Goal: Task Accomplishment & Management: Complete application form

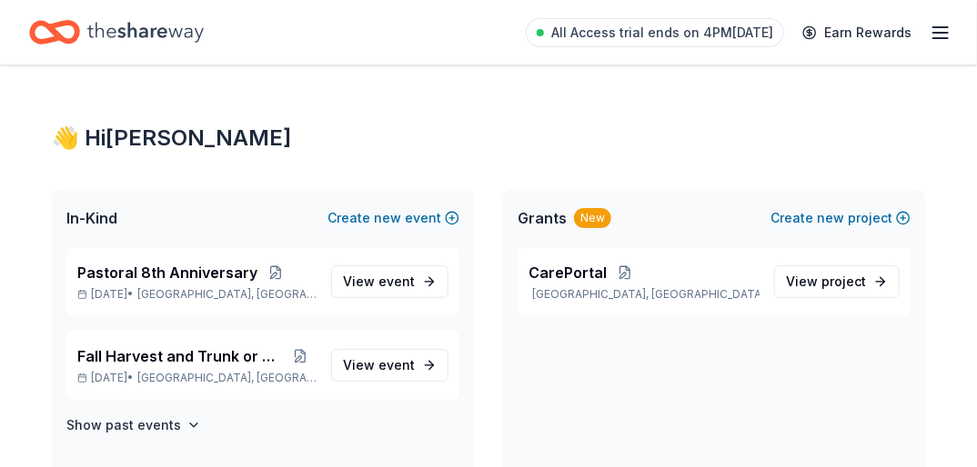
click at [943, 38] on line "button" at bounding box center [940, 38] width 15 height 0
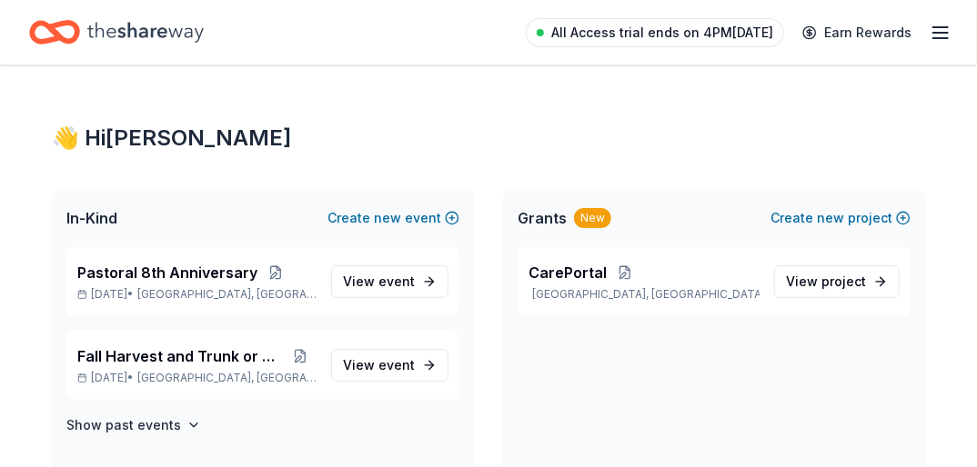
click at [578, 30] on span "All Access trial ends on 4PM, 9/20" at bounding box center [662, 33] width 222 height 22
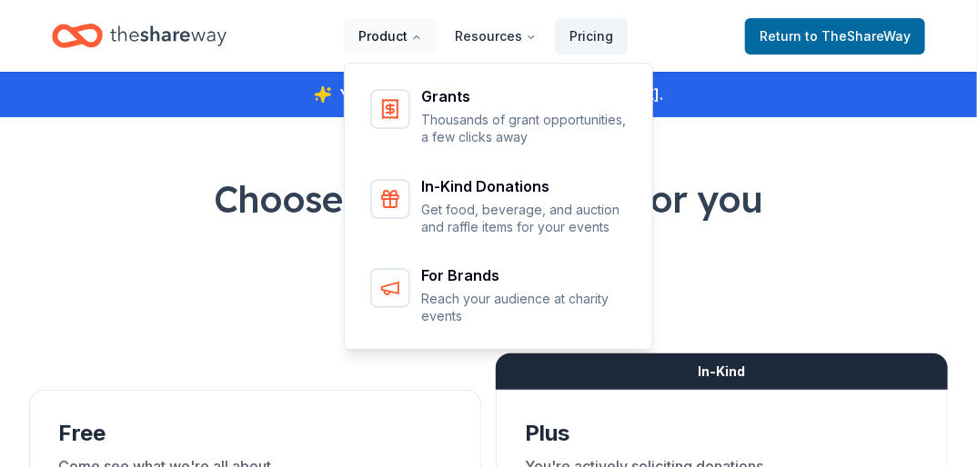
click at [393, 33] on button "Product" at bounding box center [390, 36] width 93 height 36
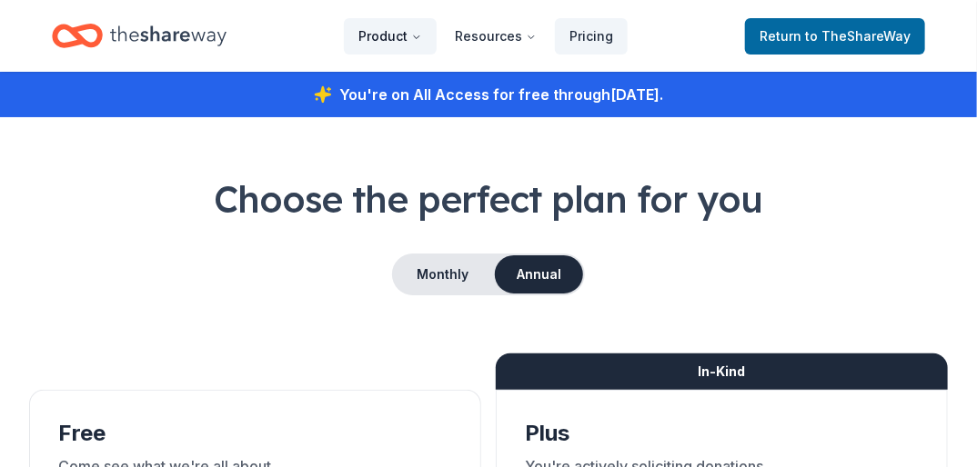
click at [393, 33] on button "Product" at bounding box center [390, 36] width 93 height 36
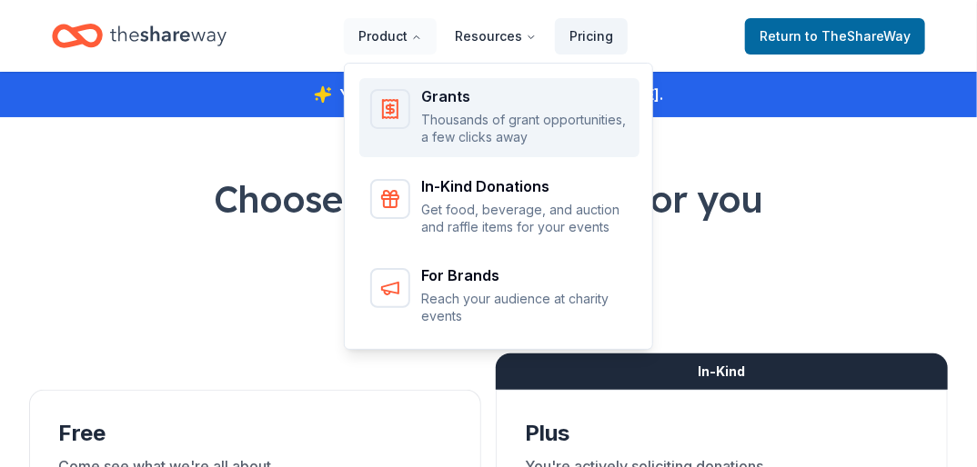
click at [455, 95] on div "Grants" at bounding box center [524, 96] width 207 height 15
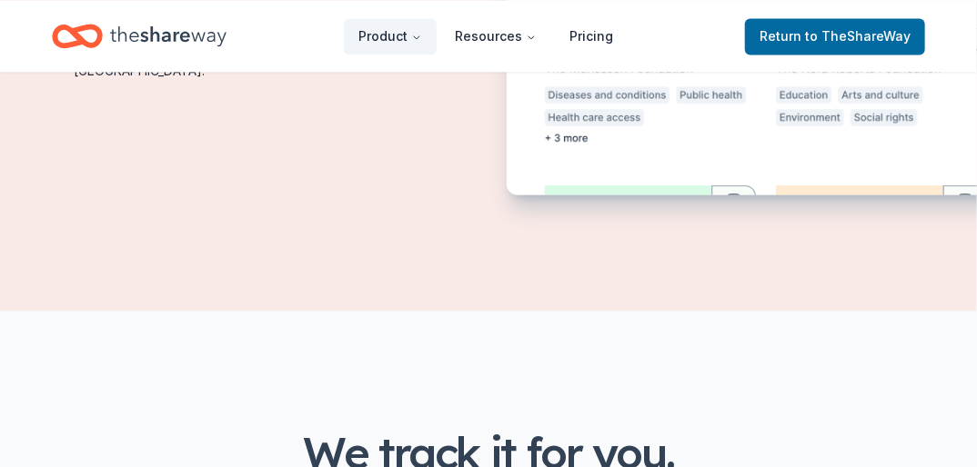
scroll to position [46, 0]
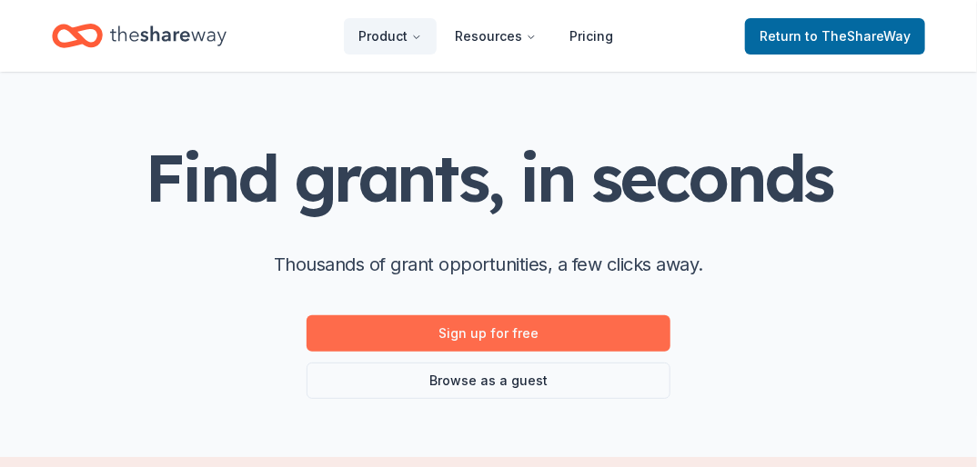
click at [469, 327] on link "Sign up for free" at bounding box center [488, 334] width 364 height 36
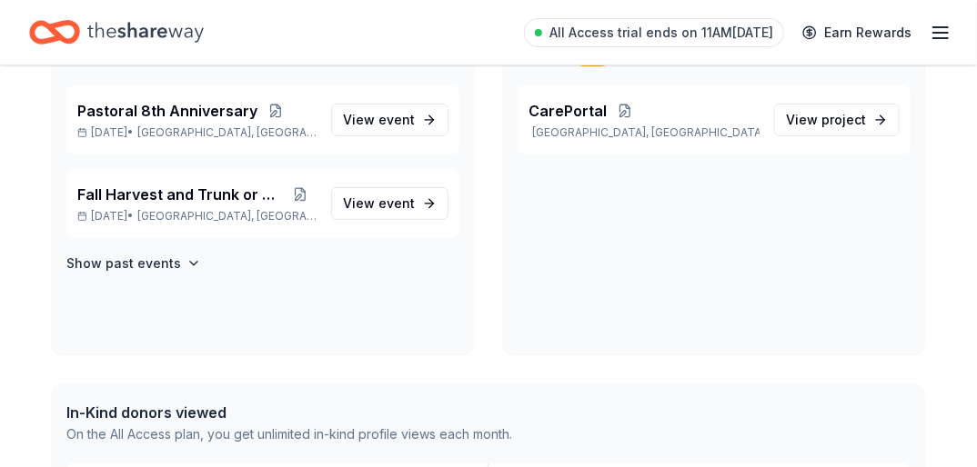
scroll to position [165, 0]
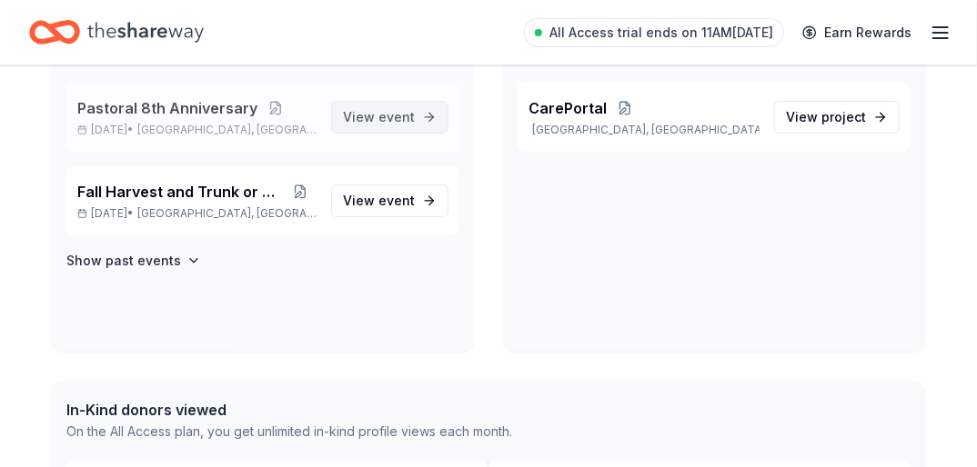
click at [387, 111] on span "event" at bounding box center [396, 116] width 36 height 15
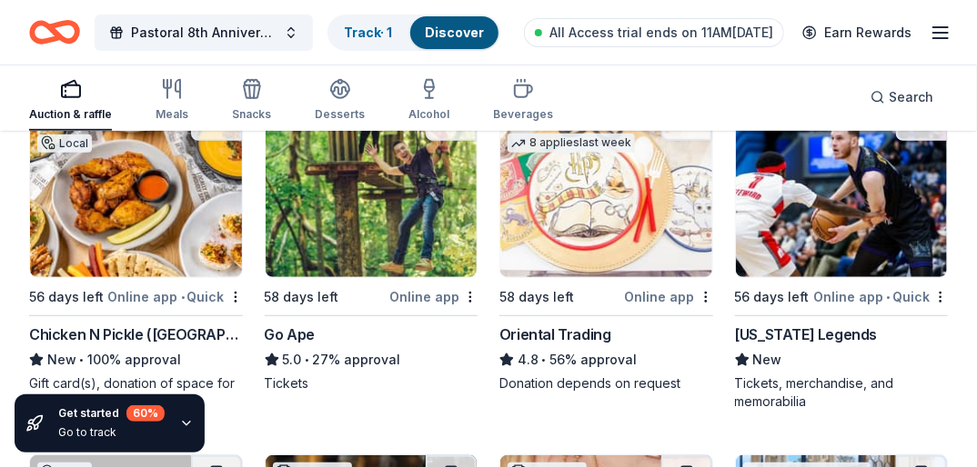
scroll to position [235, 0]
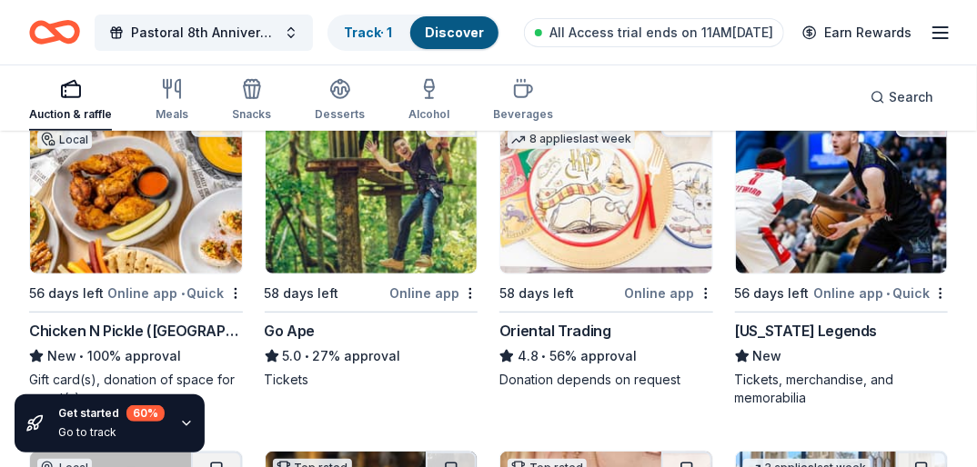
click at [656, 291] on div "Online app" at bounding box center [669, 293] width 88 height 23
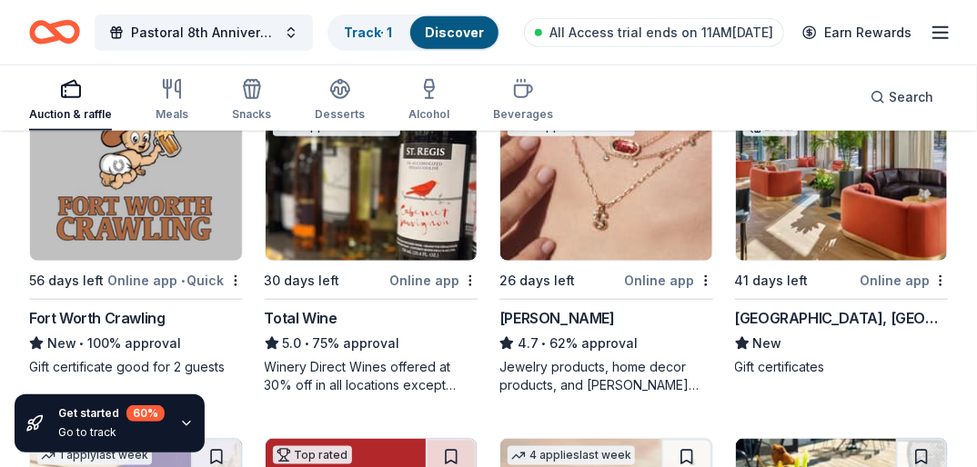
scroll to position [602, 0]
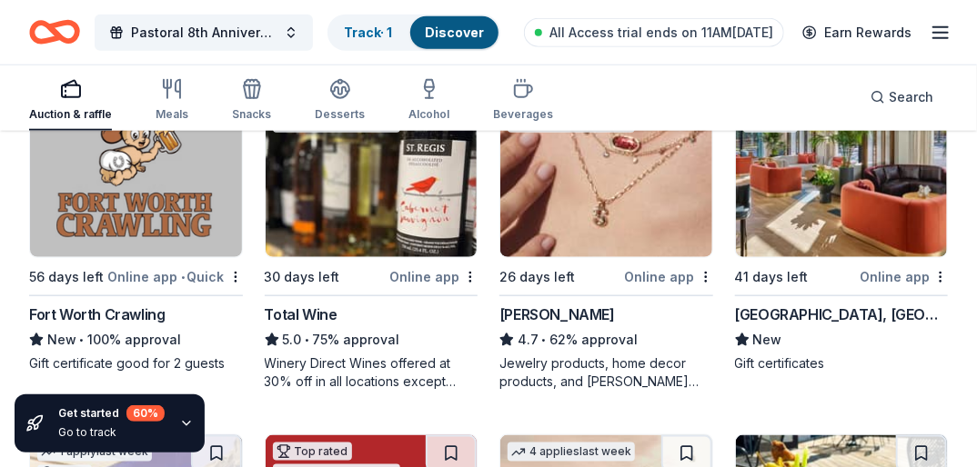
click at [899, 279] on div "Online app" at bounding box center [903, 277] width 88 height 23
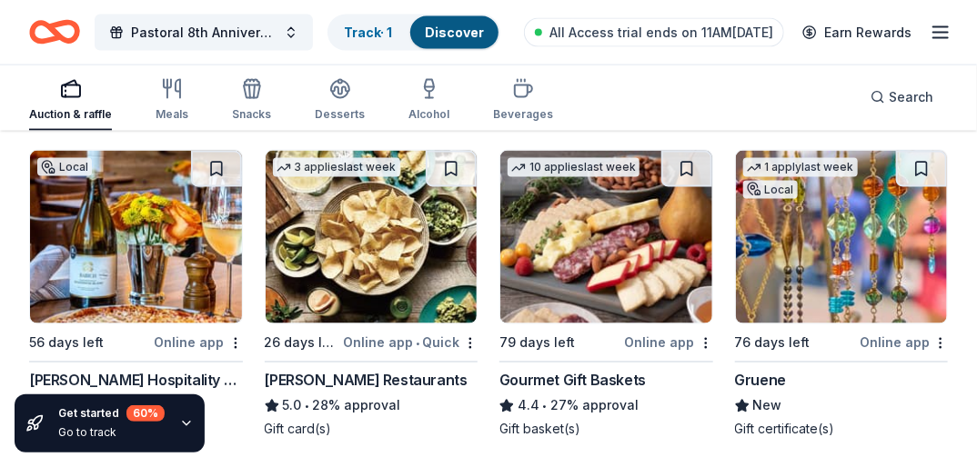
scroll to position [3364, 0]
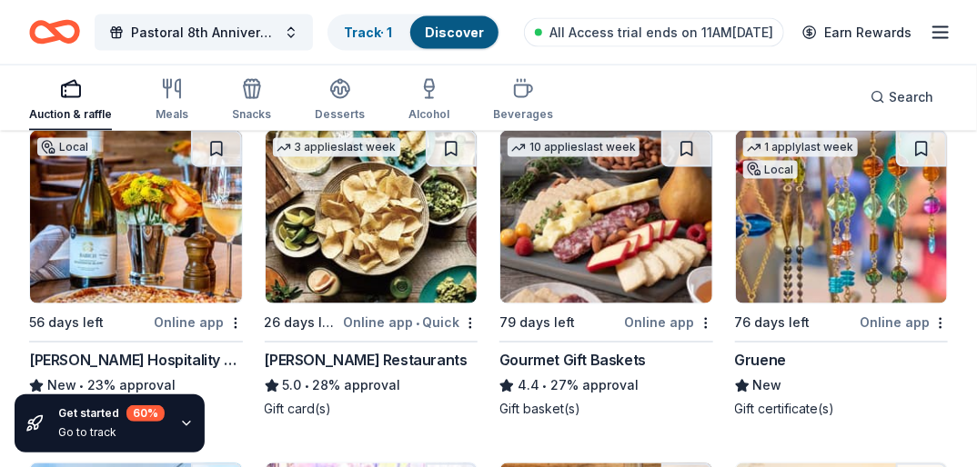
click at [650, 321] on div "Online app" at bounding box center [669, 323] width 88 height 23
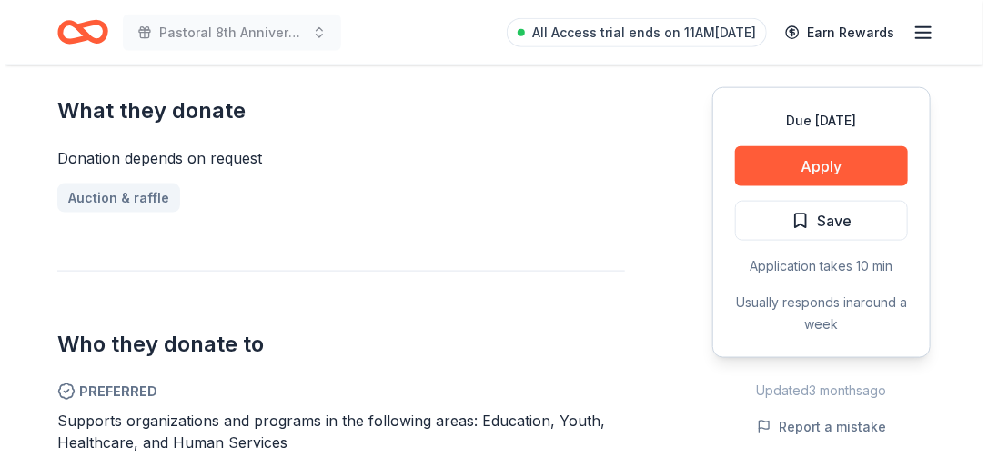
scroll to position [638, 0]
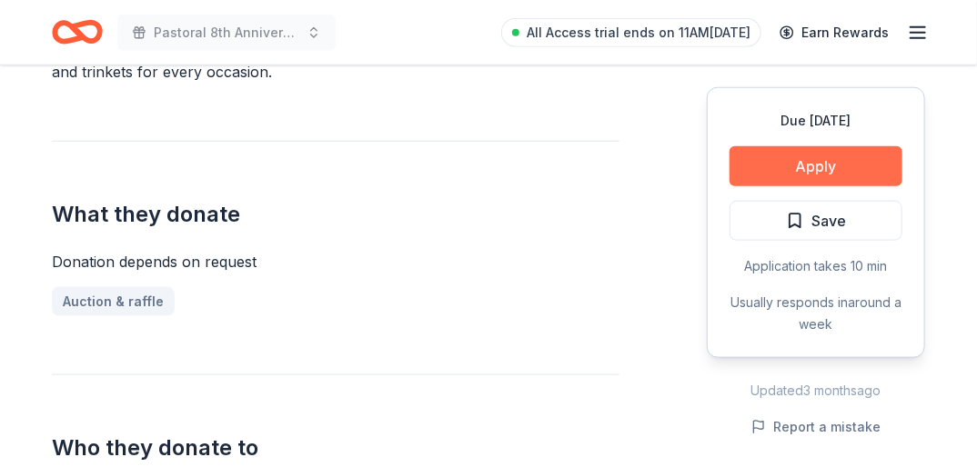
click at [823, 167] on button "Apply" at bounding box center [815, 166] width 173 height 40
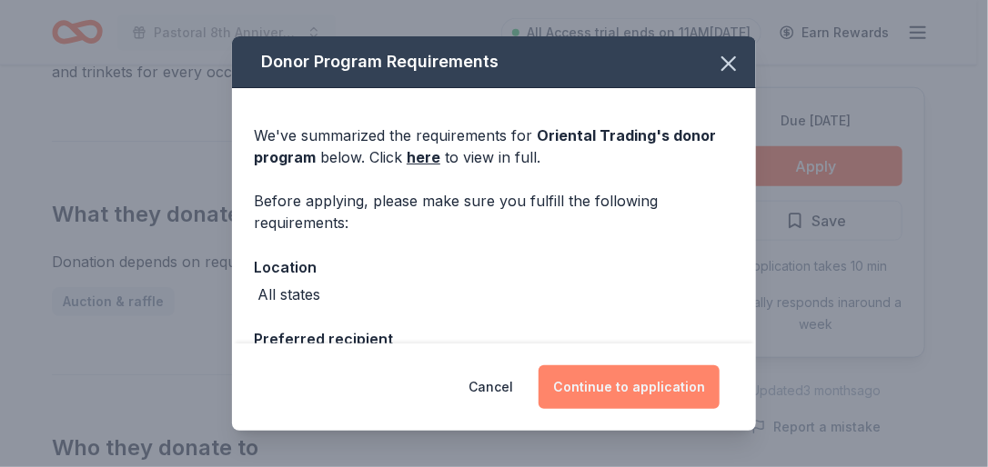
click at [623, 387] on button "Continue to application" at bounding box center [628, 388] width 181 height 44
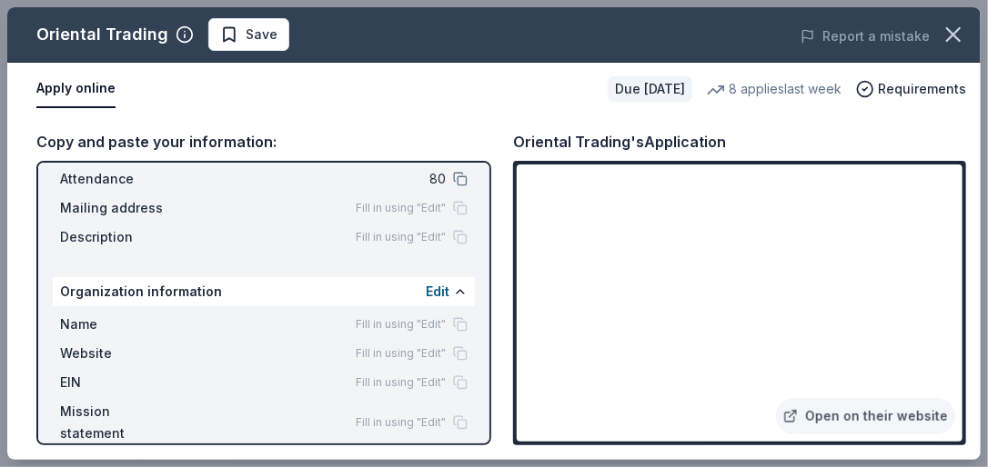
scroll to position [0, 0]
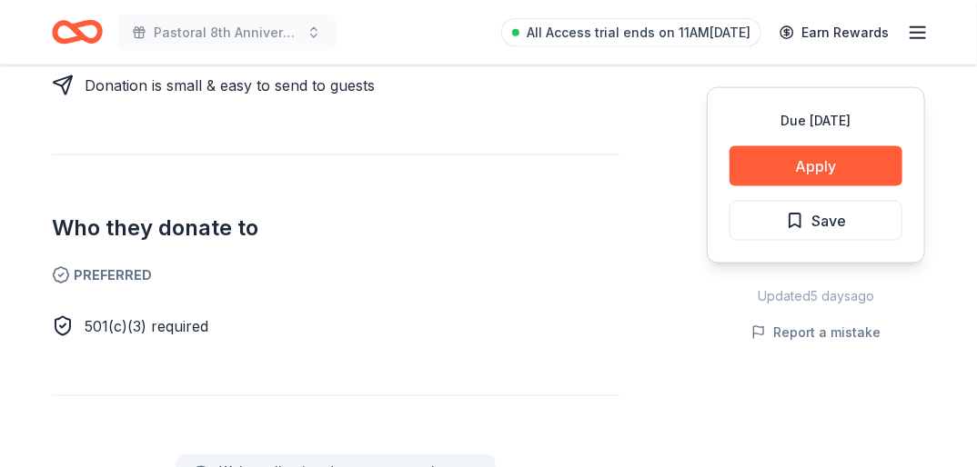
scroll to position [436, 0]
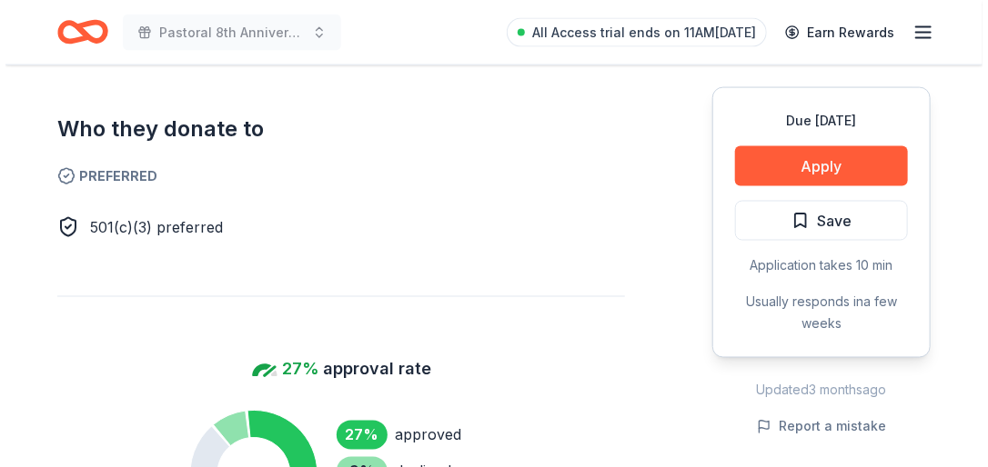
scroll to position [641, 0]
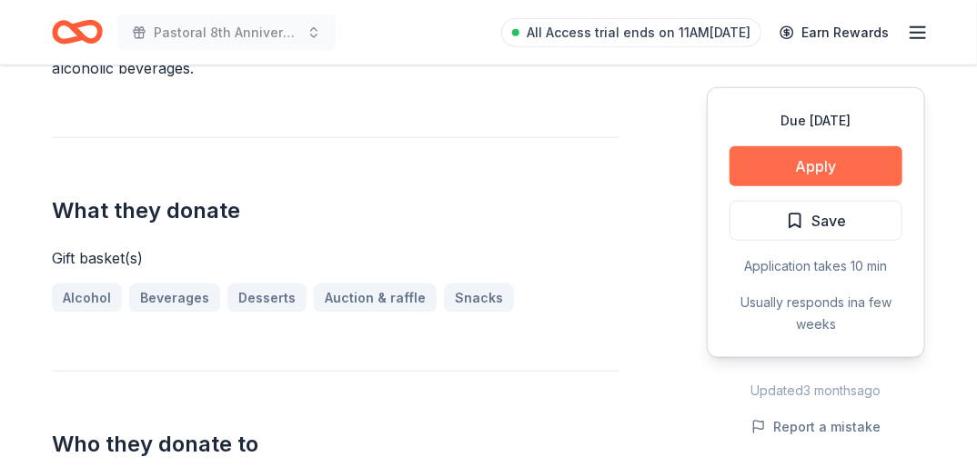
click at [826, 167] on button "Apply" at bounding box center [815, 166] width 173 height 40
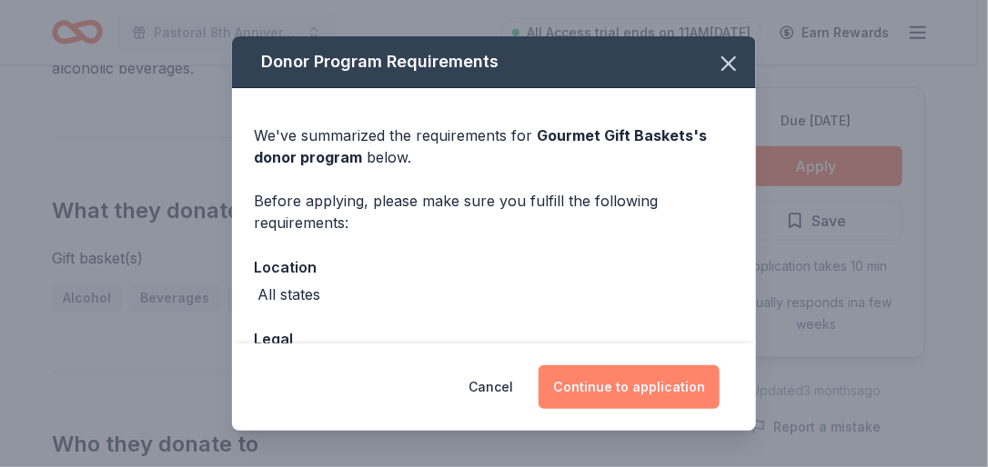
click at [616, 382] on button "Continue to application" at bounding box center [628, 388] width 181 height 44
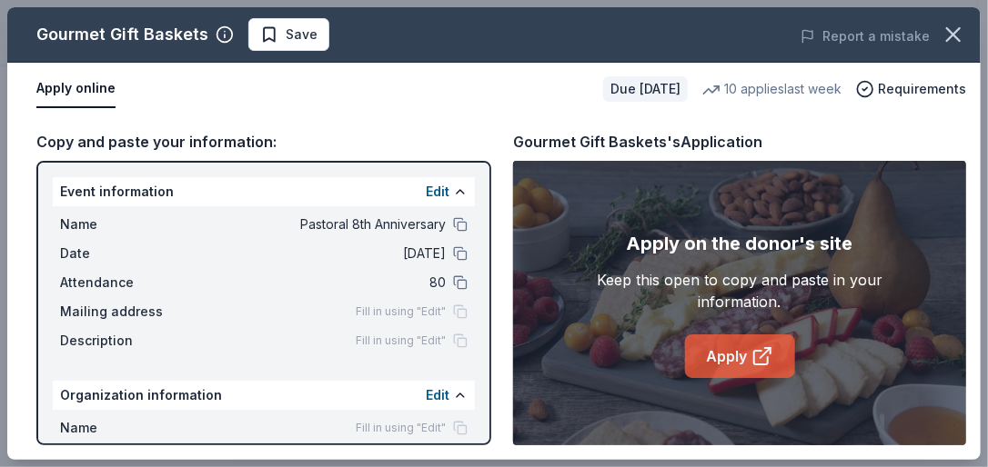
click at [735, 353] on link "Apply" at bounding box center [740, 357] width 110 height 44
